Goal: Navigation & Orientation: Find specific page/section

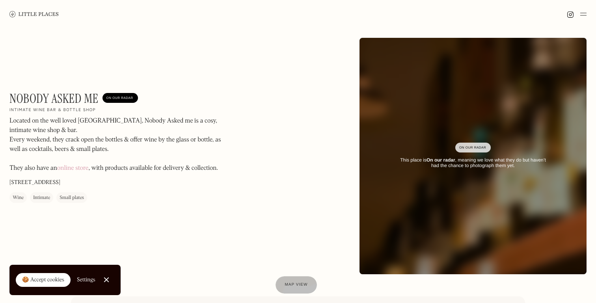
click at [43, 16] on img at bounding box center [33, 14] width 49 height 6
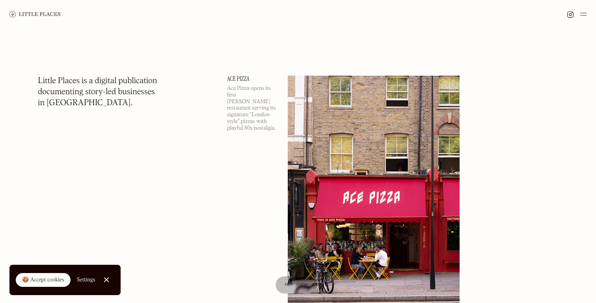
click at [584, 11] on img at bounding box center [583, 13] width 6 height 9
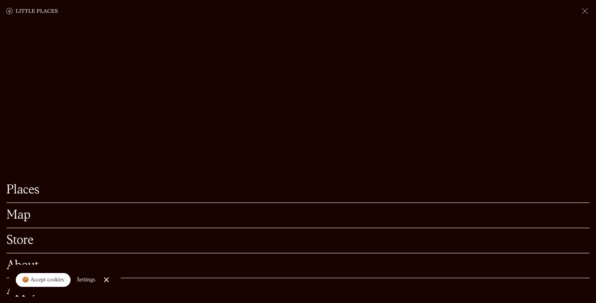
click at [30, 194] on link "Places" at bounding box center [297, 190] width 583 height 12
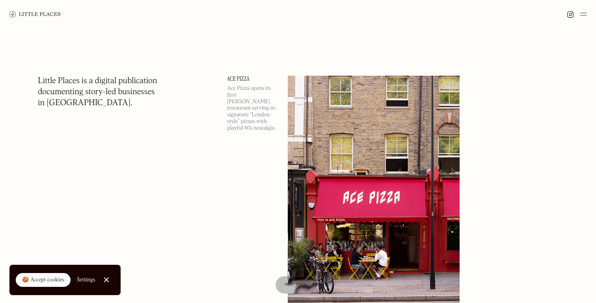
click at [61, 277] on div "🍪 Accept cookies" at bounding box center [43, 280] width 42 height 8
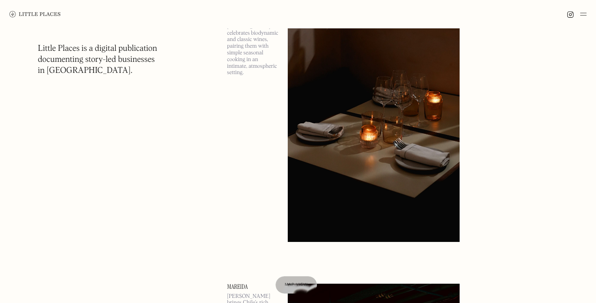
scroll to position [658, 0]
